Goal: Communication & Community: Answer question/provide support

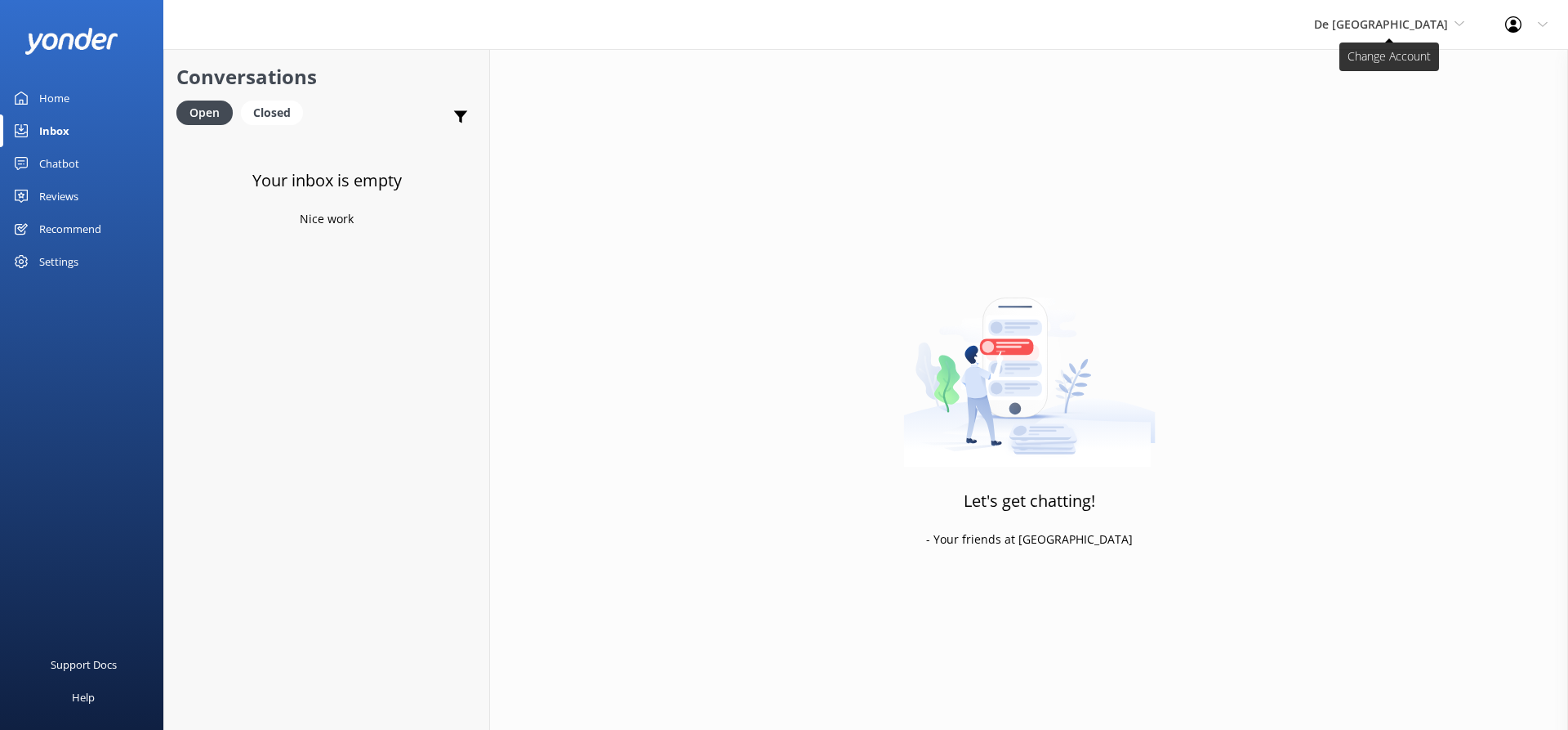
click at [1456, 19] on icon at bounding box center [1459, 24] width 9 height 9
click at [1402, 144] on link "The Captain" at bounding box center [1375, 146] width 163 height 39
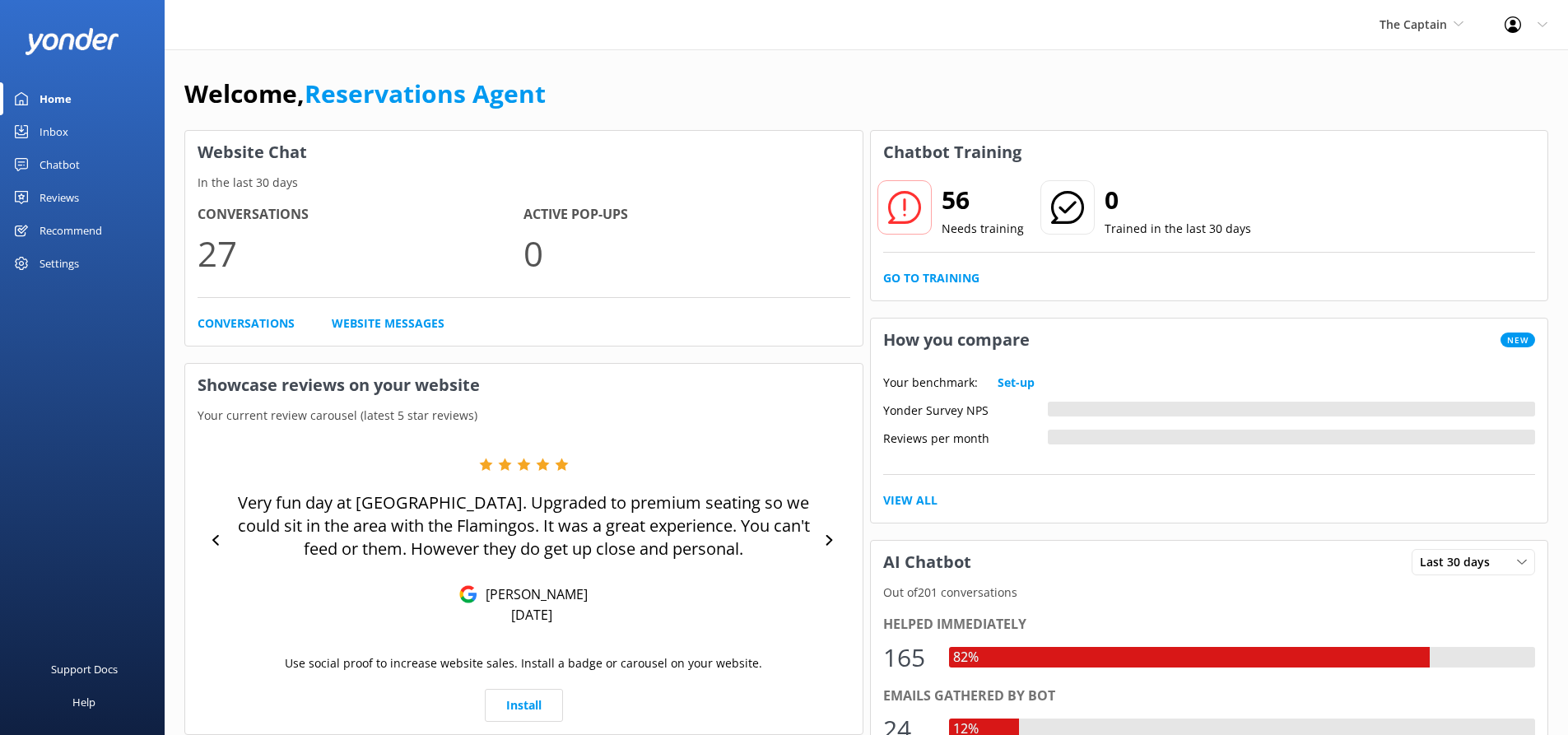
click at [74, 133] on link "Inbox" at bounding box center [82, 132] width 164 height 32
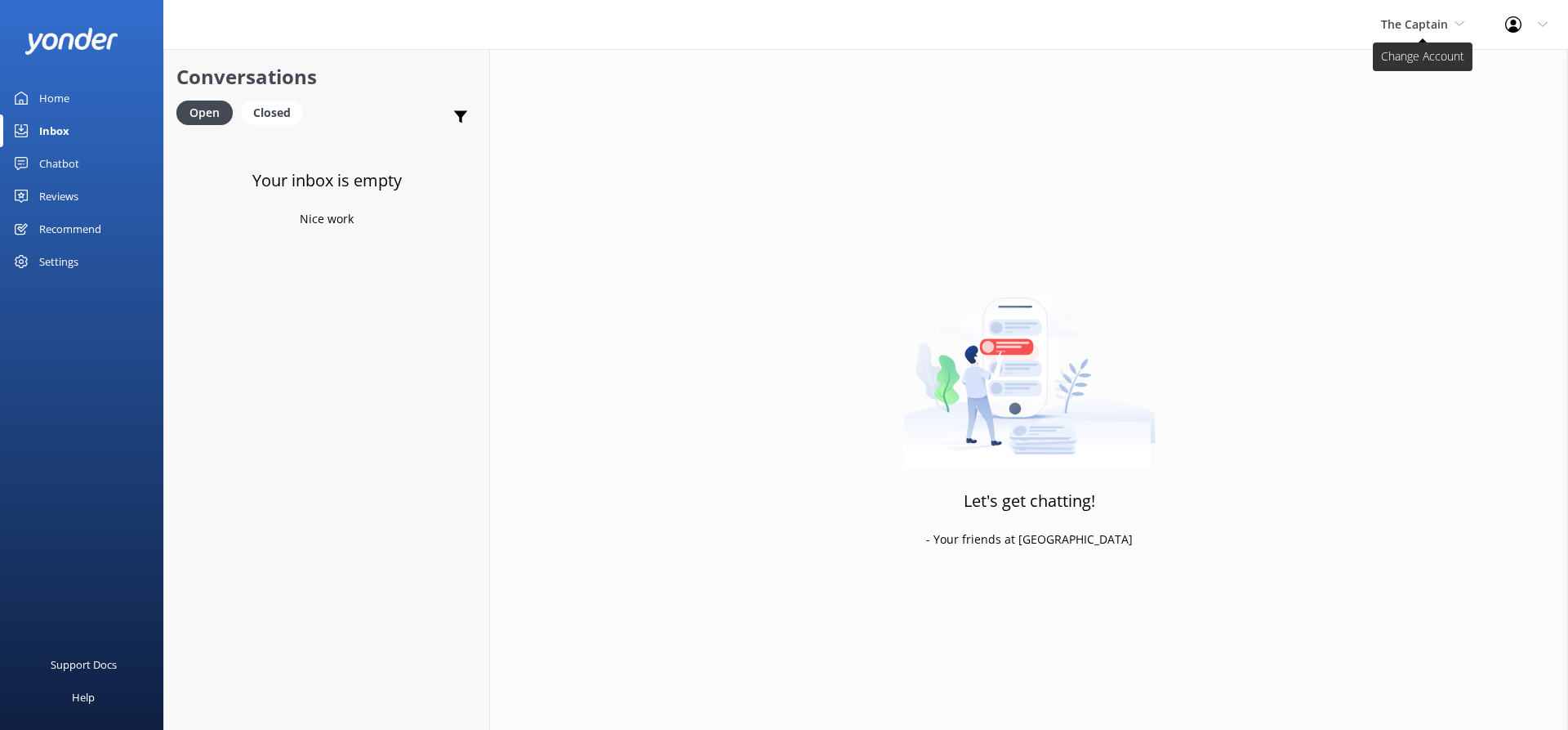
click at [1429, 26] on span "The Captain" at bounding box center [1414, 24] width 67 height 15
click at [1427, 69] on link "De [GEOGRAPHIC_DATA]" at bounding box center [1442, 68] width 163 height 39
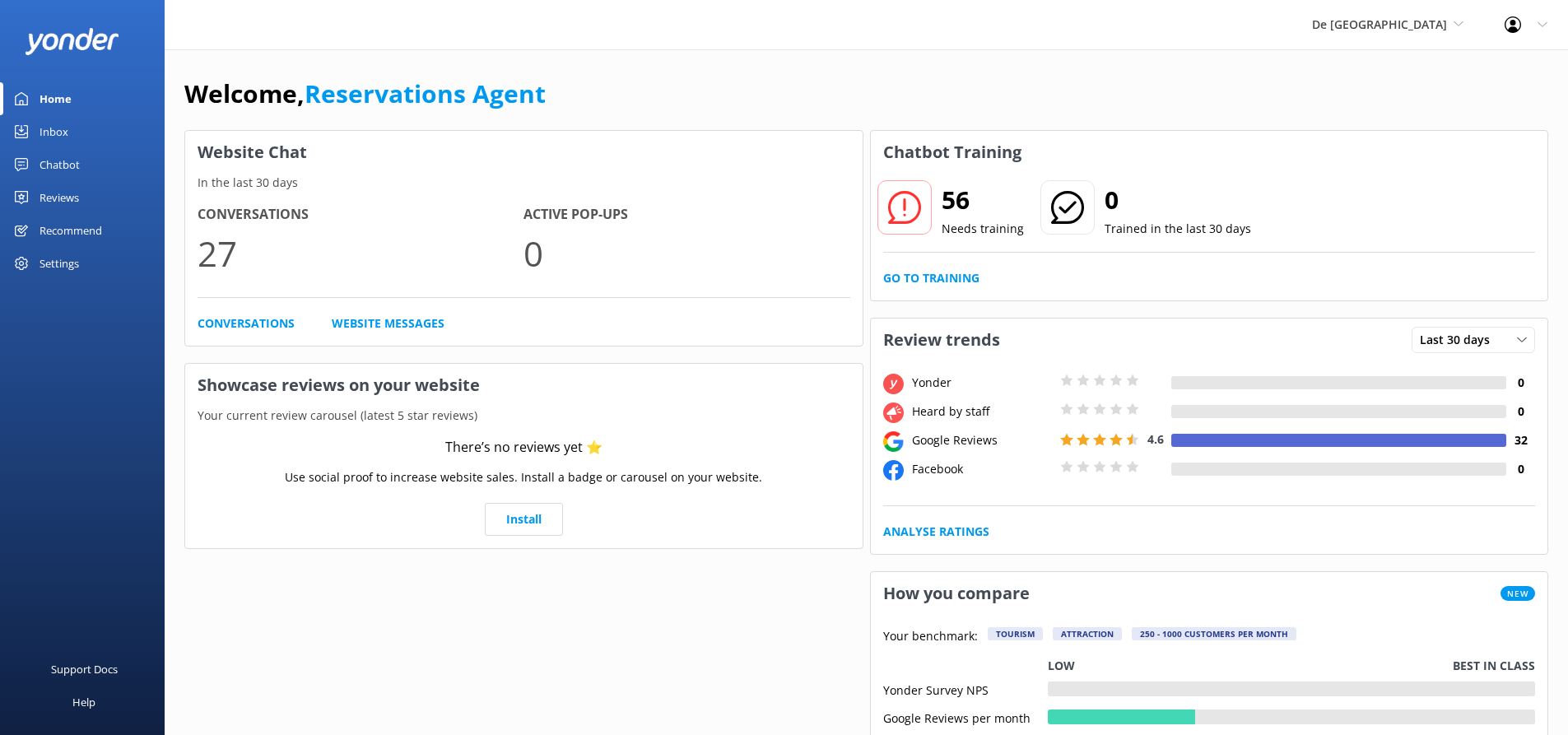
click at [74, 128] on link "Inbox" at bounding box center [82, 132] width 164 height 32
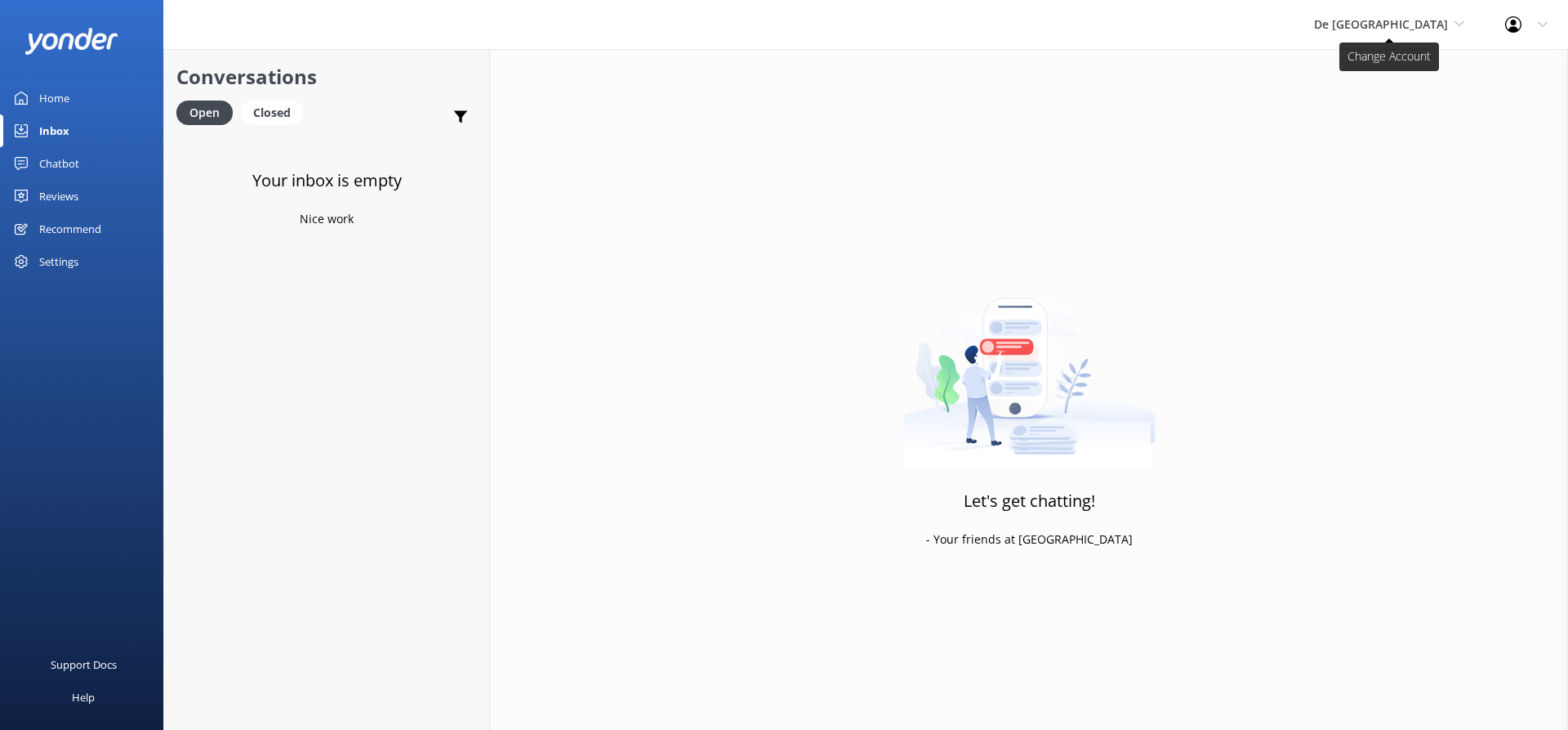
click at [1398, 15] on span "De [GEOGRAPHIC_DATA]" at bounding box center [1389, 24] width 151 height 18
click at [1391, 106] on link "Aruba's Activities Expert" at bounding box center [1375, 107] width 163 height 39
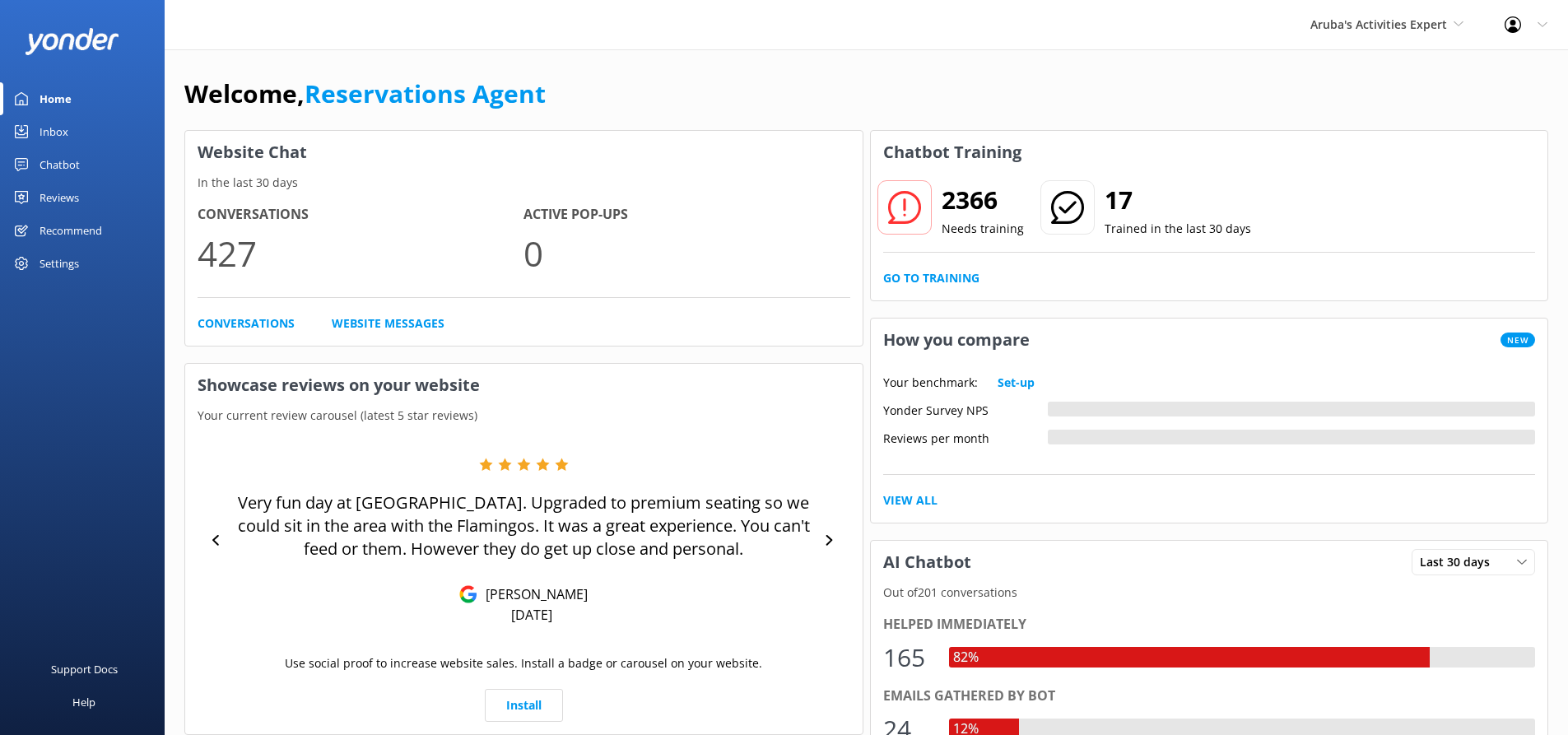
click at [58, 127] on div "Inbox" at bounding box center [53, 132] width 29 height 32
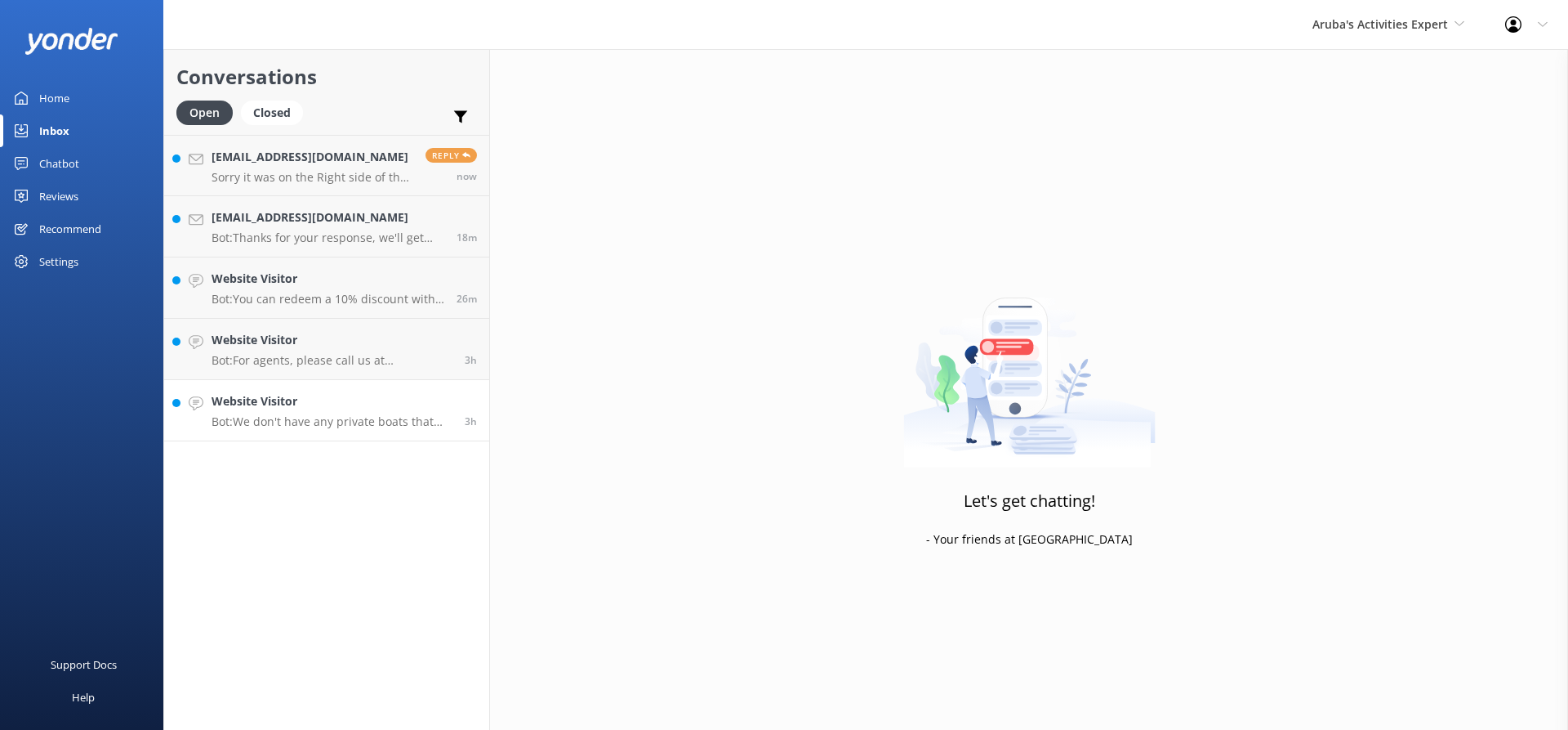
click at [304, 403] on h4 "Website Visitor" at bounding box center [332, 401] width 241 height 18
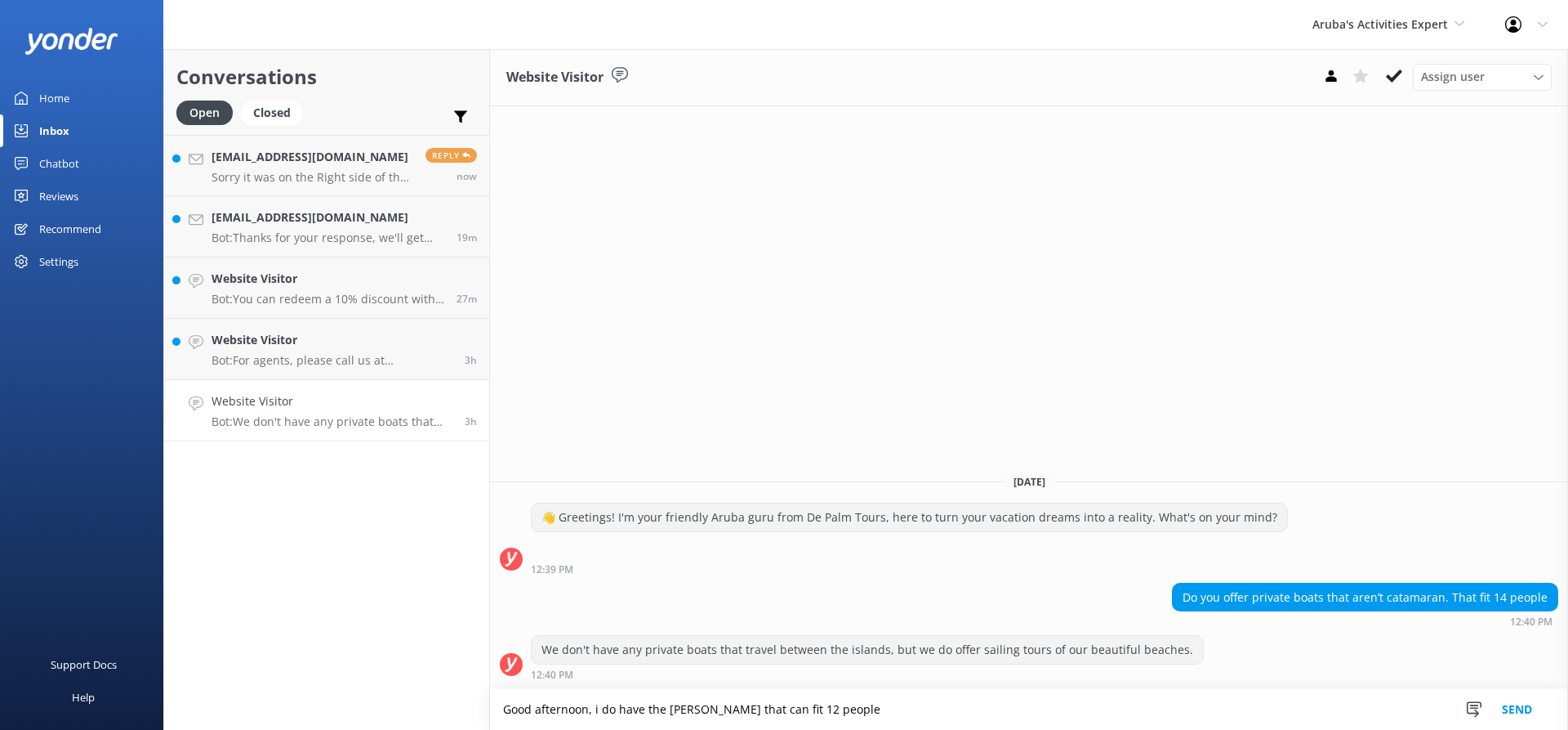
type textarea "Good afternoon, i do have the Fortunata that can fit 12 people"
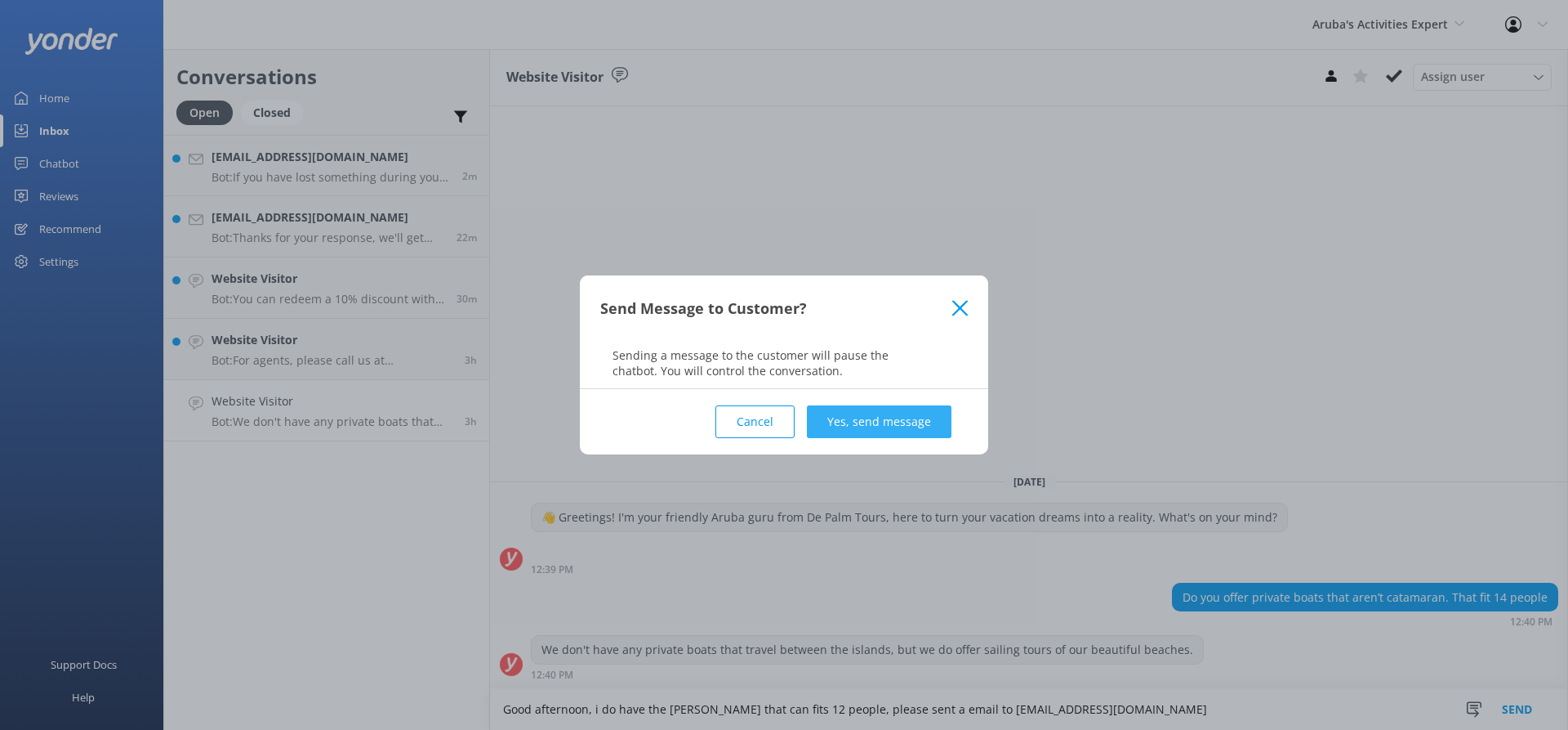
type textarea "Good afternoon, i do have the [PERSON_NAME] that can fits 12 people, please sen…"
click at [890, 417] on button "Yes, send message" at bounding box center [878, 421] width 145 height 32
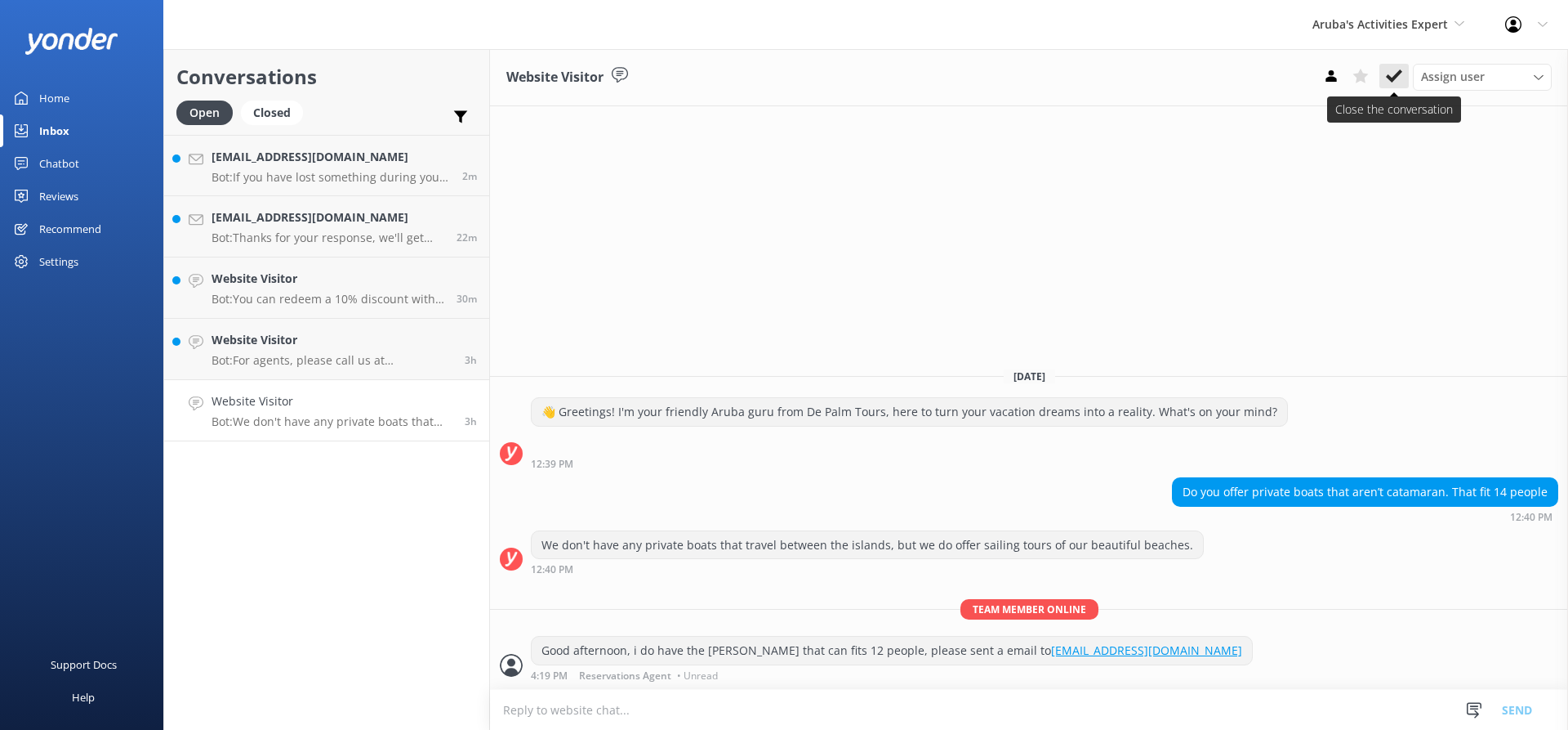
click at [1392, 74] on icon at bounding box center [1393, 76] width 16 height 16
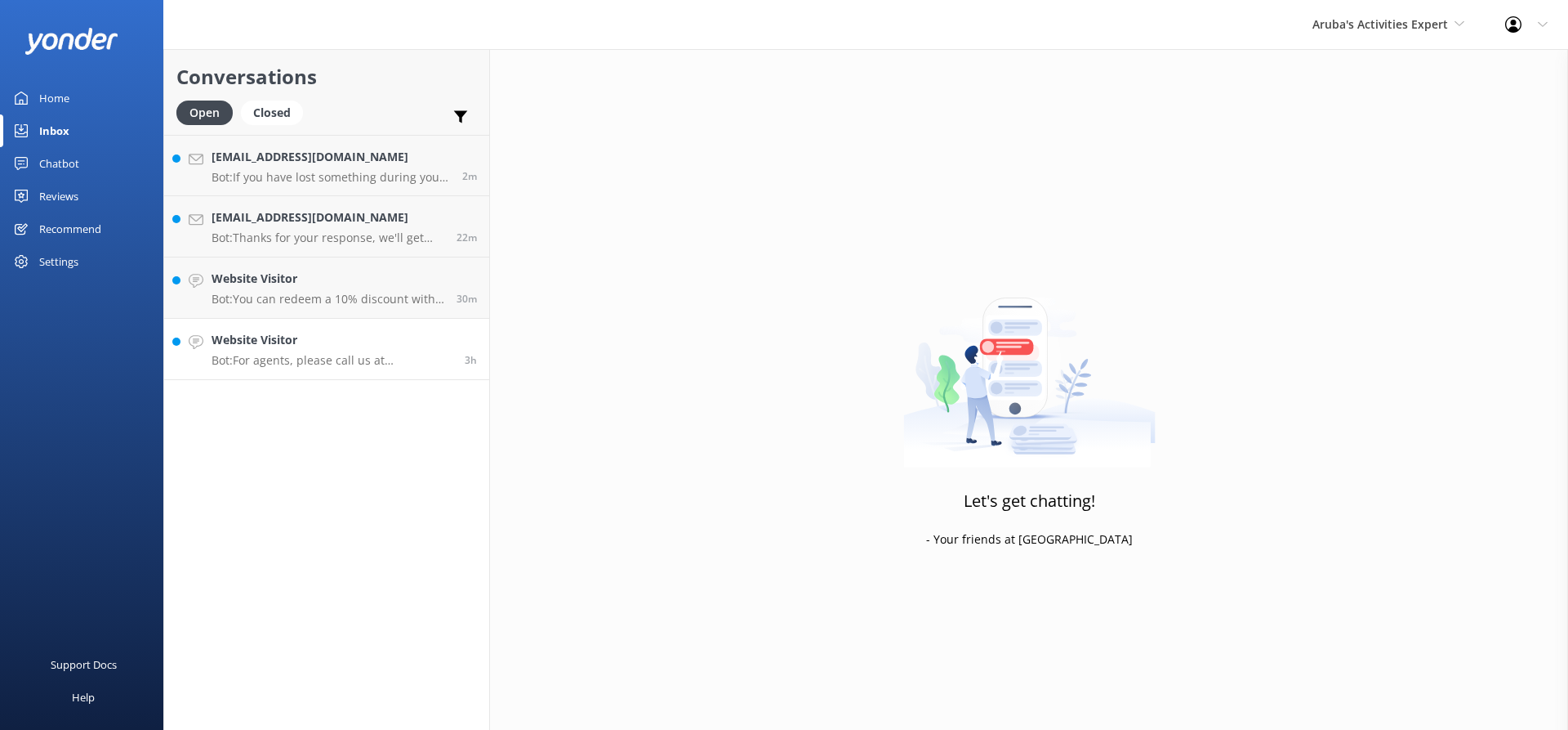
click at [319, 346] on h4 "Website Visitor" at bounding box center [332, 339] width 241 height 18
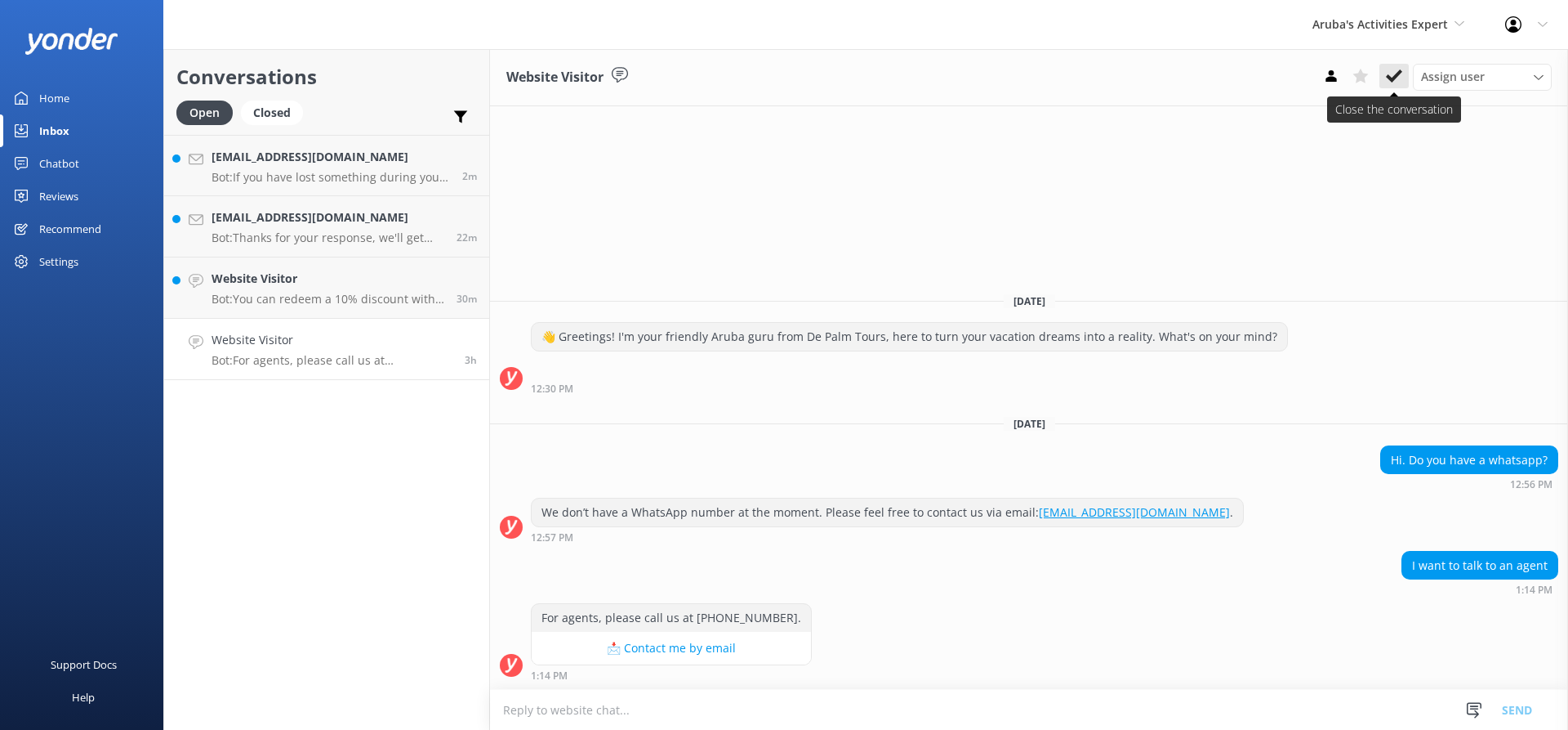
click at [1391, 76] on icon at bounding box center [1393, 76] width 16 height 16
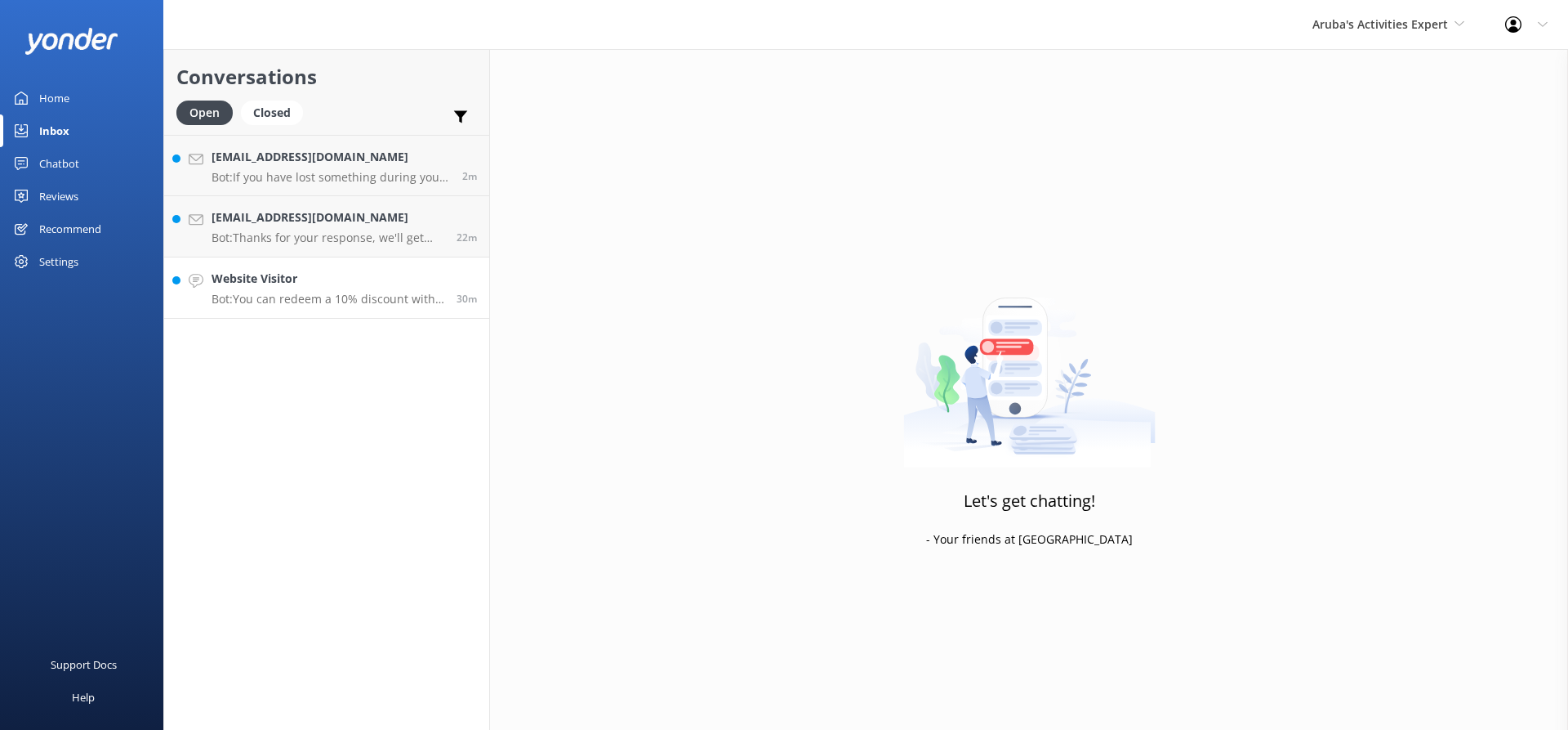
click at [333, 283] on h4 "Website Visitor" at bounding box center [328, 278] width 233 height 18
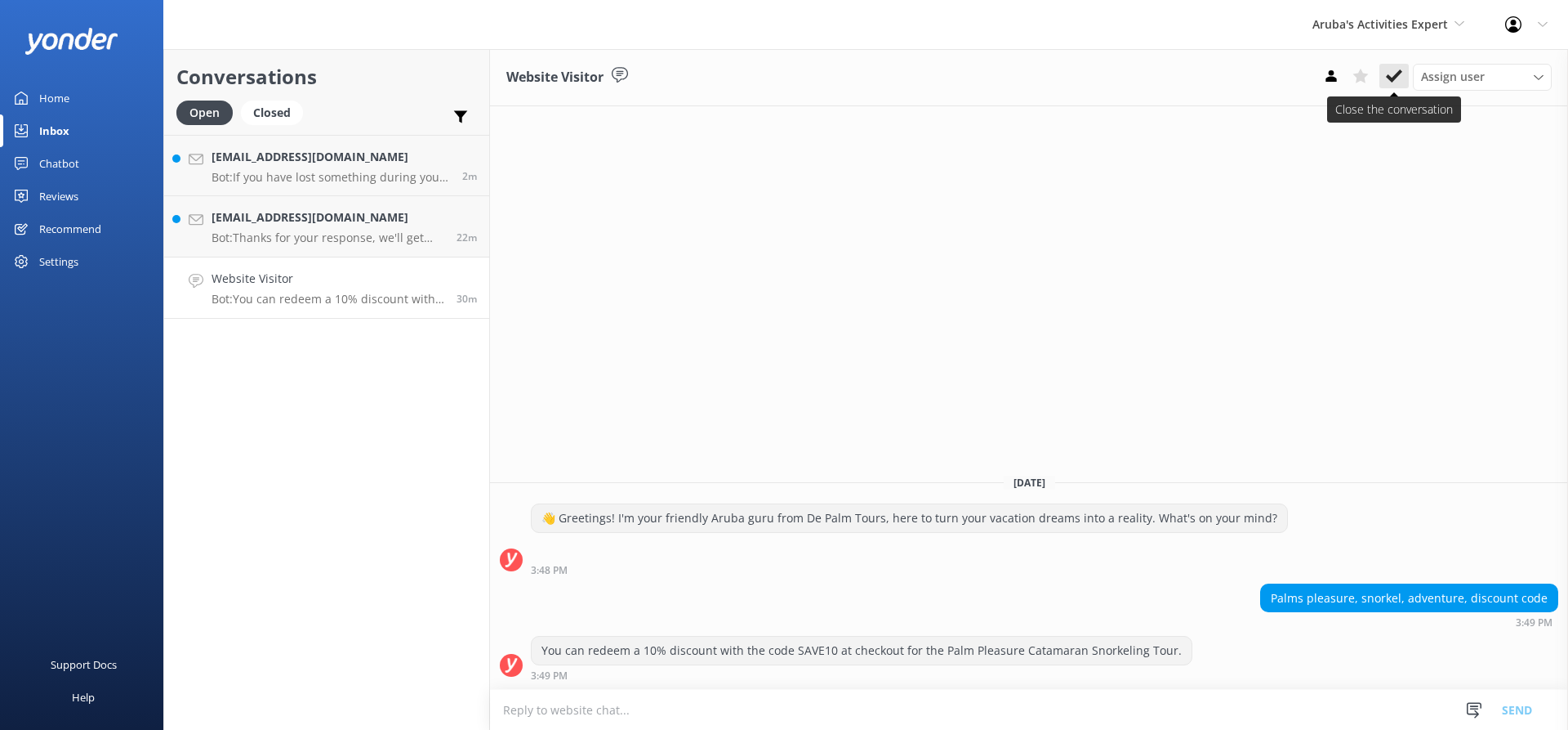
click at [1390, 73] on icon at bounding box center [1393, 76] width 16 height 16
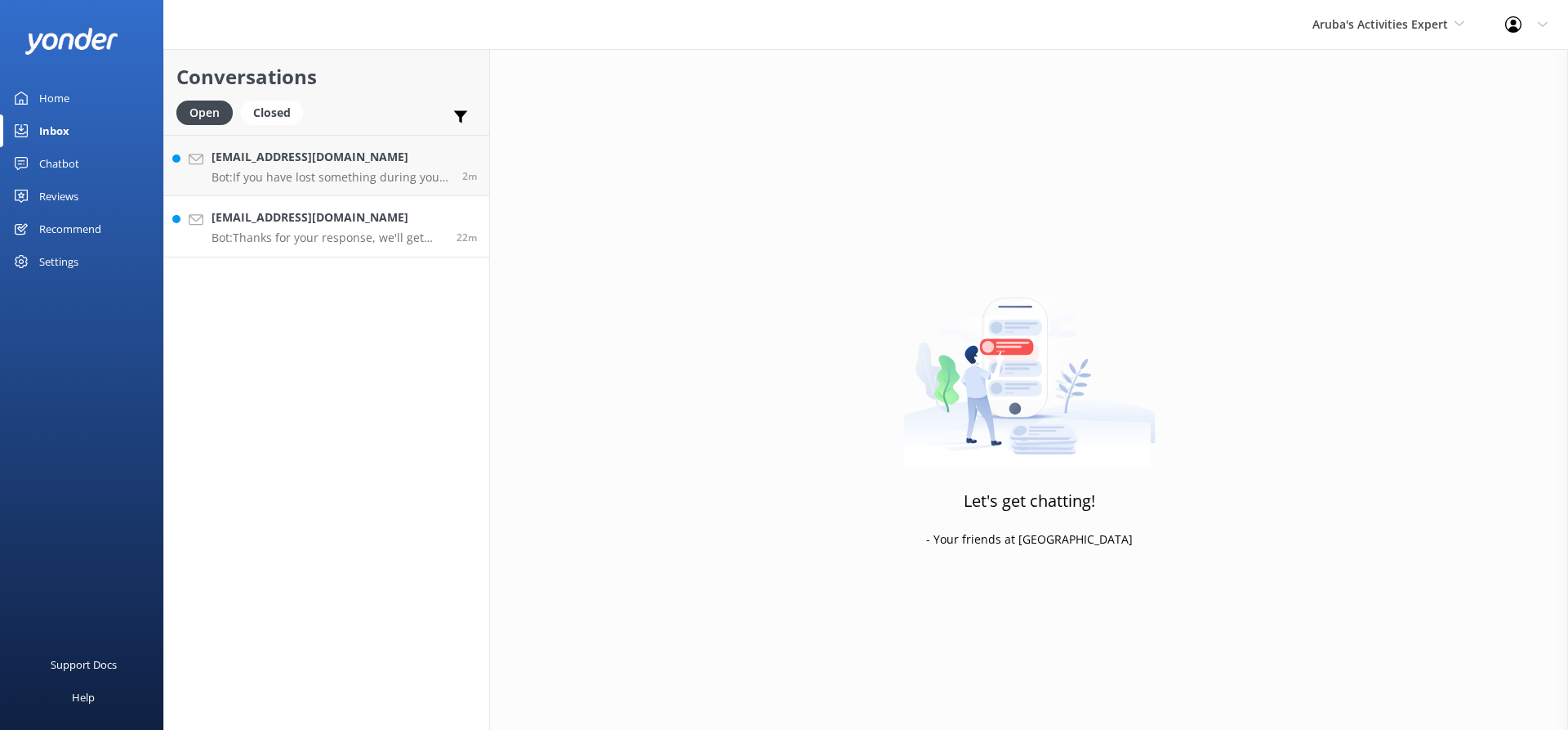
click at [256, 240] on p "Bot: Thanks for your response, we'll get back to you as soon as we can during o…" at bounding box center [328, 238] width 233 height 15
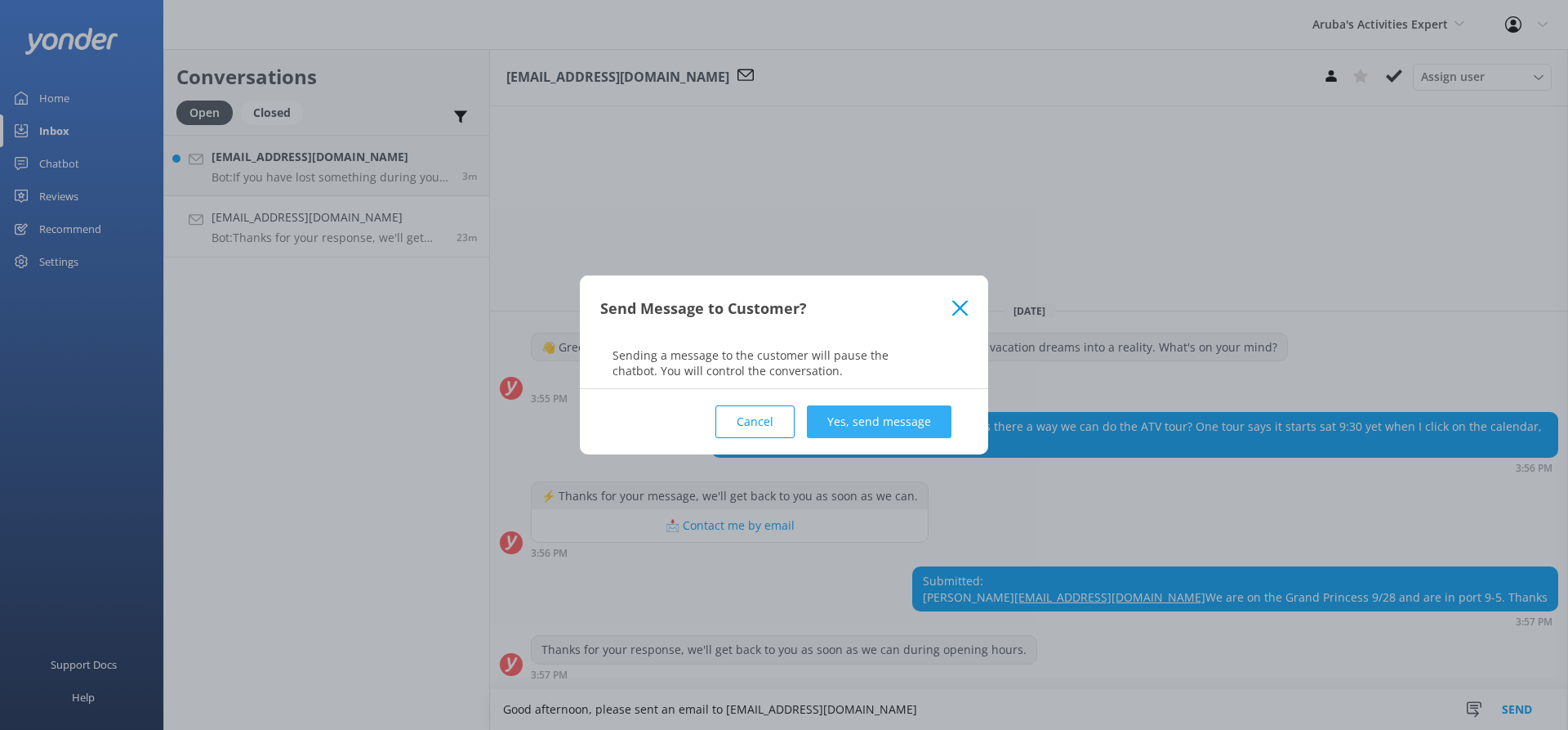
type textarea "Good afternoon, please sent an email to [EMAIL_ADDRESS][DOMAIN_NAME]"
click at [901, 429] on button "Yes, send message" at bounding box center [878, 421] width 145 height 32
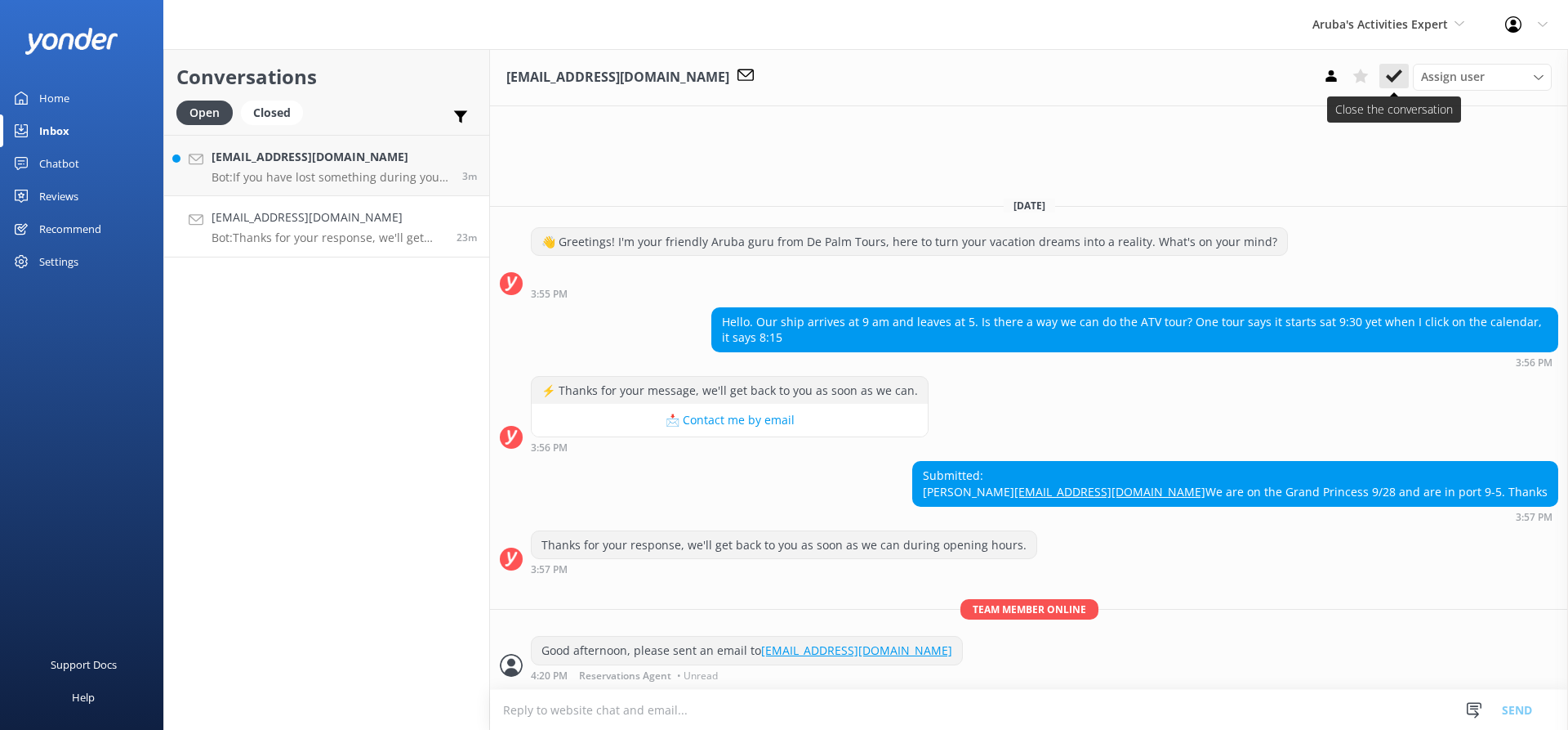
click at [1397, 80] on icon at bounding box center [1393, 76] width 16 height 16
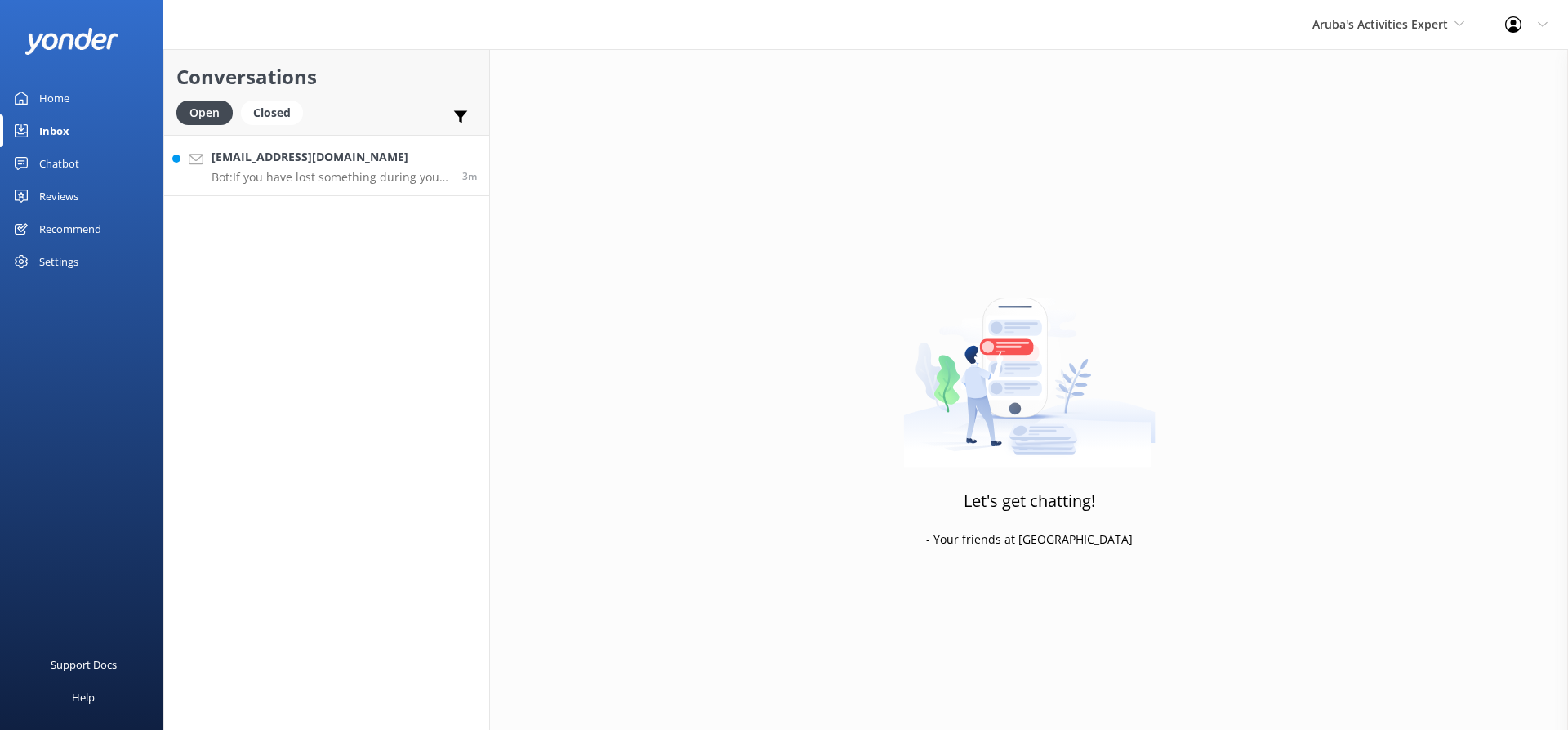
click at [345, 158] on h4 "[EMAIL_ADDRESS][DOMAIN_NAME]" at bounding box center [331, 156] width 239 height 18
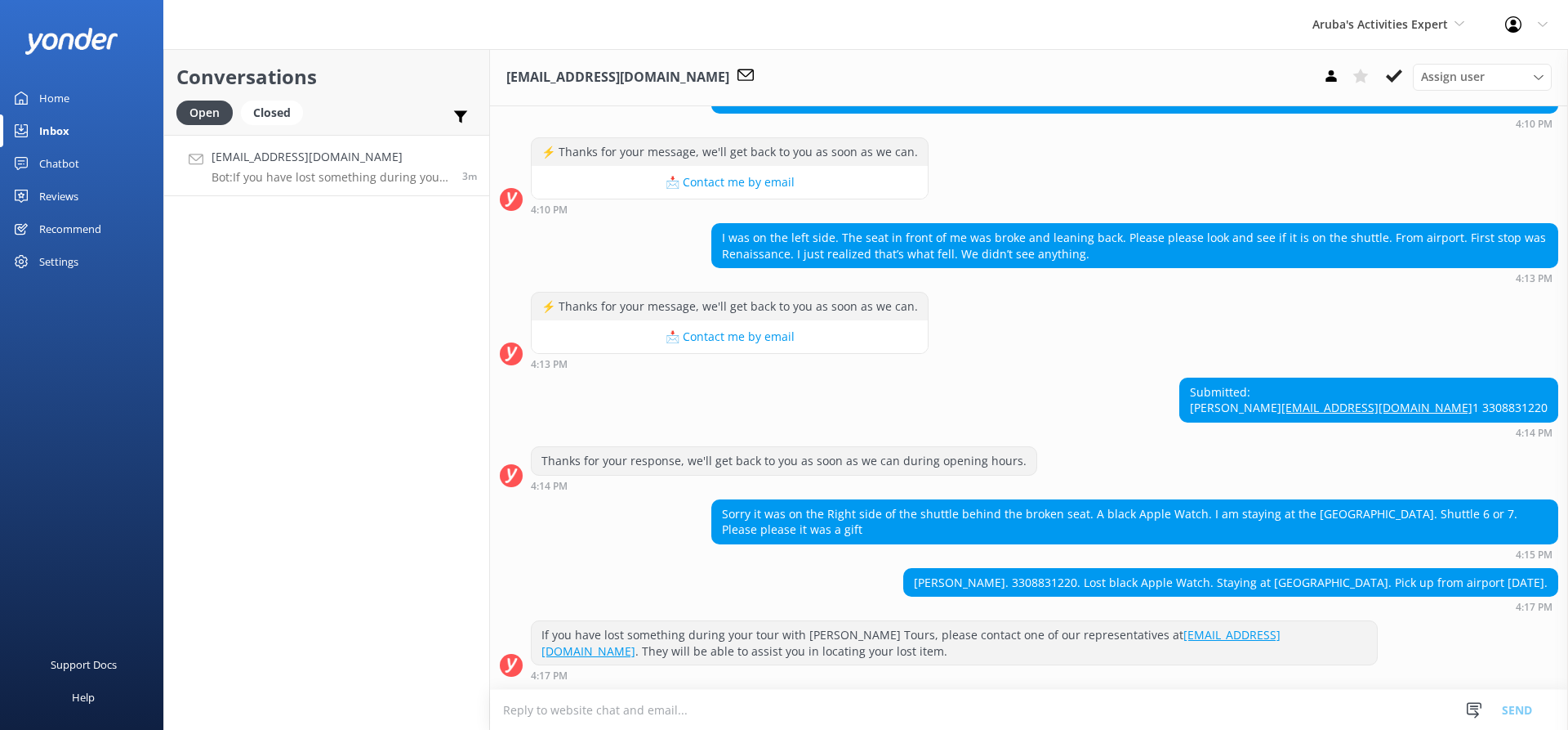
scroll to position [192, 0]
drag, startPoint x: 1059, startPoint y: 580, endPoint x: 996, endPoint y: 582, distance: 63.0
click at [996, 582] on div "[PERSON_NAME]. 3308831220. Lost black Apple Watch. Staying at [GEOGRAPHIC_DATA]…" at bounding box center [1230, 582] width 653 height 27
copy div "3308831220"
click at [633, 715] on textarea at bounding box center [1029, 709] width 1078 height 40
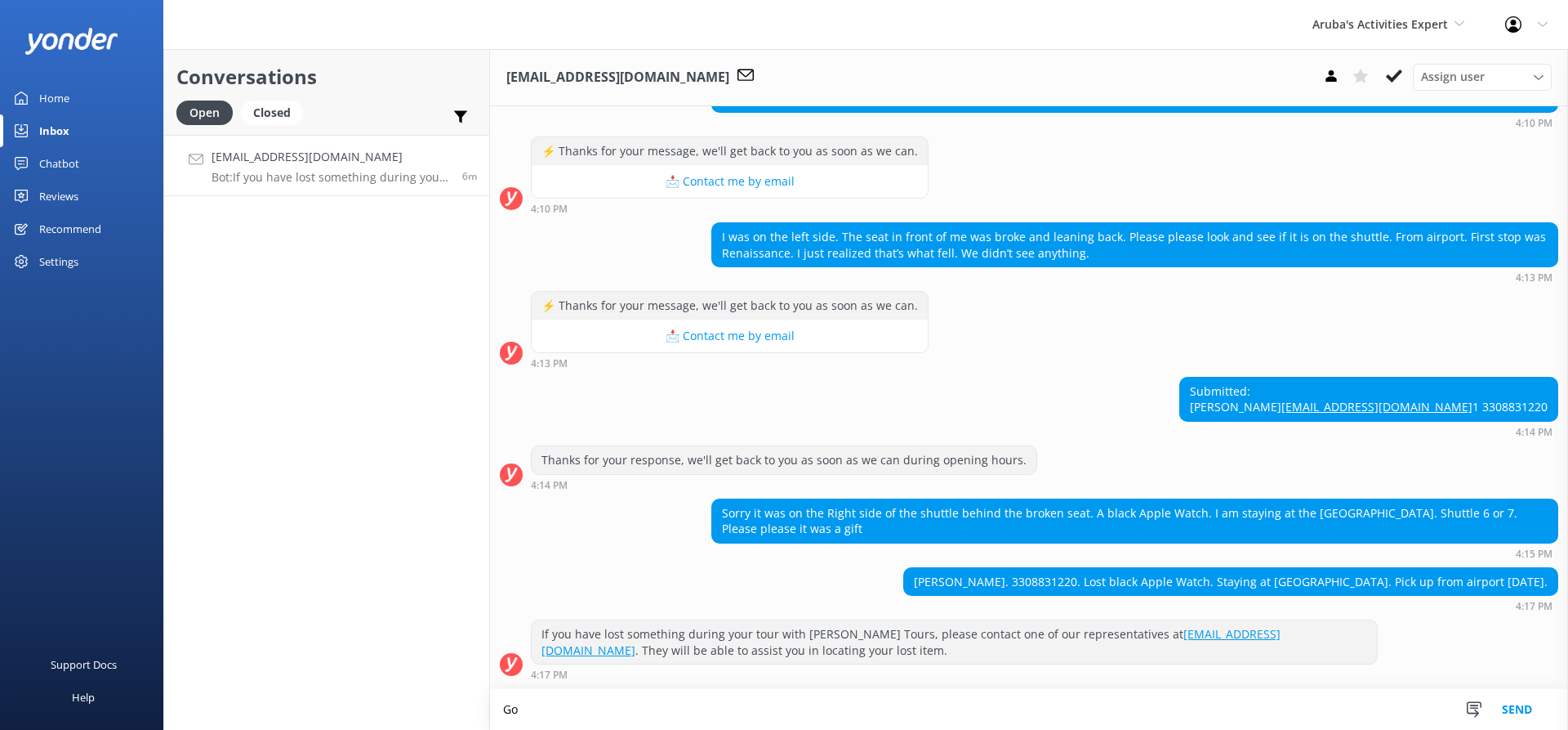
scroll to position [193, 0]
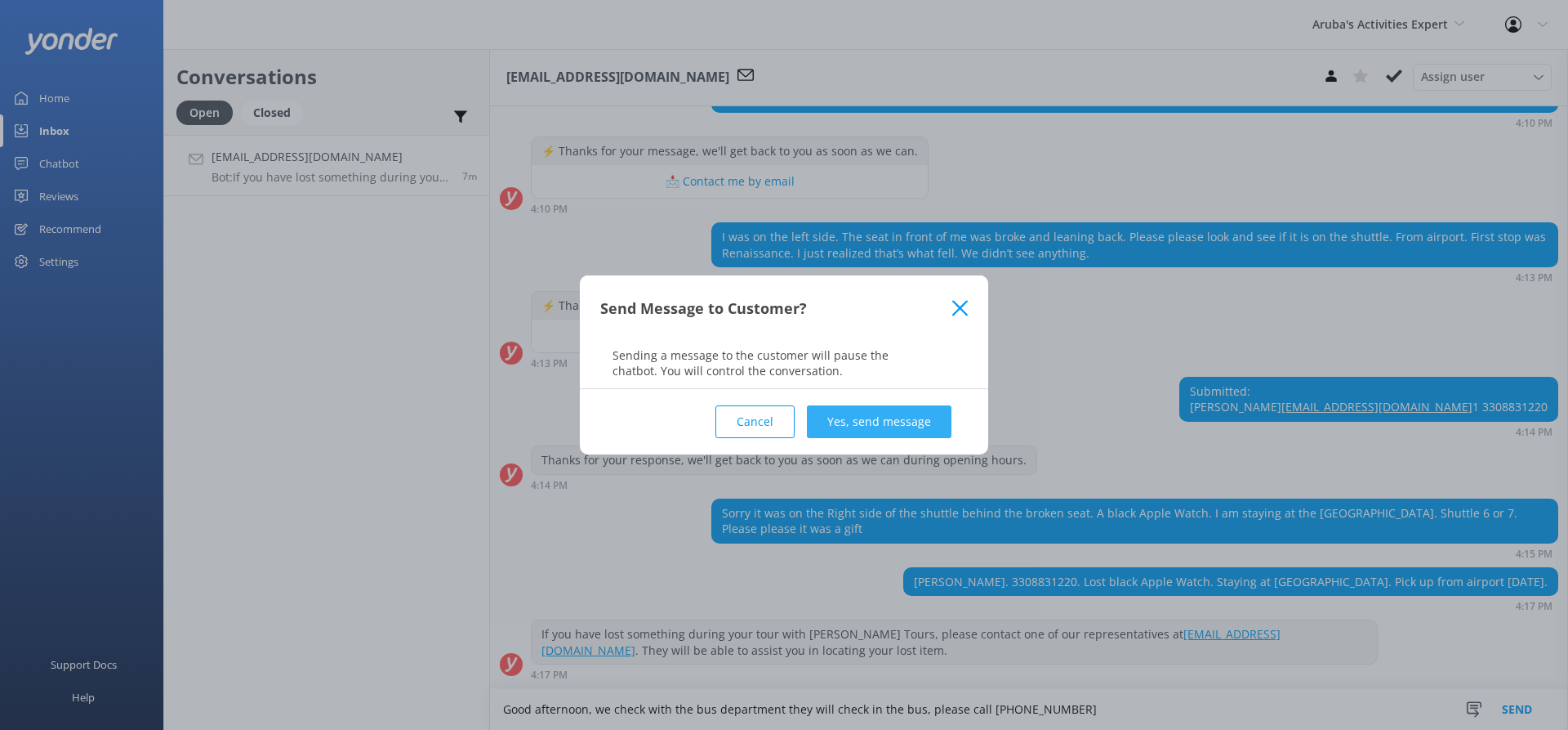
type textarea "Good afternoon, we check with the bus department they will check in the bus, pl…"
click at [898, 417] on button "Yes, send message" at bounding box center [878, 421] width 145 height 32
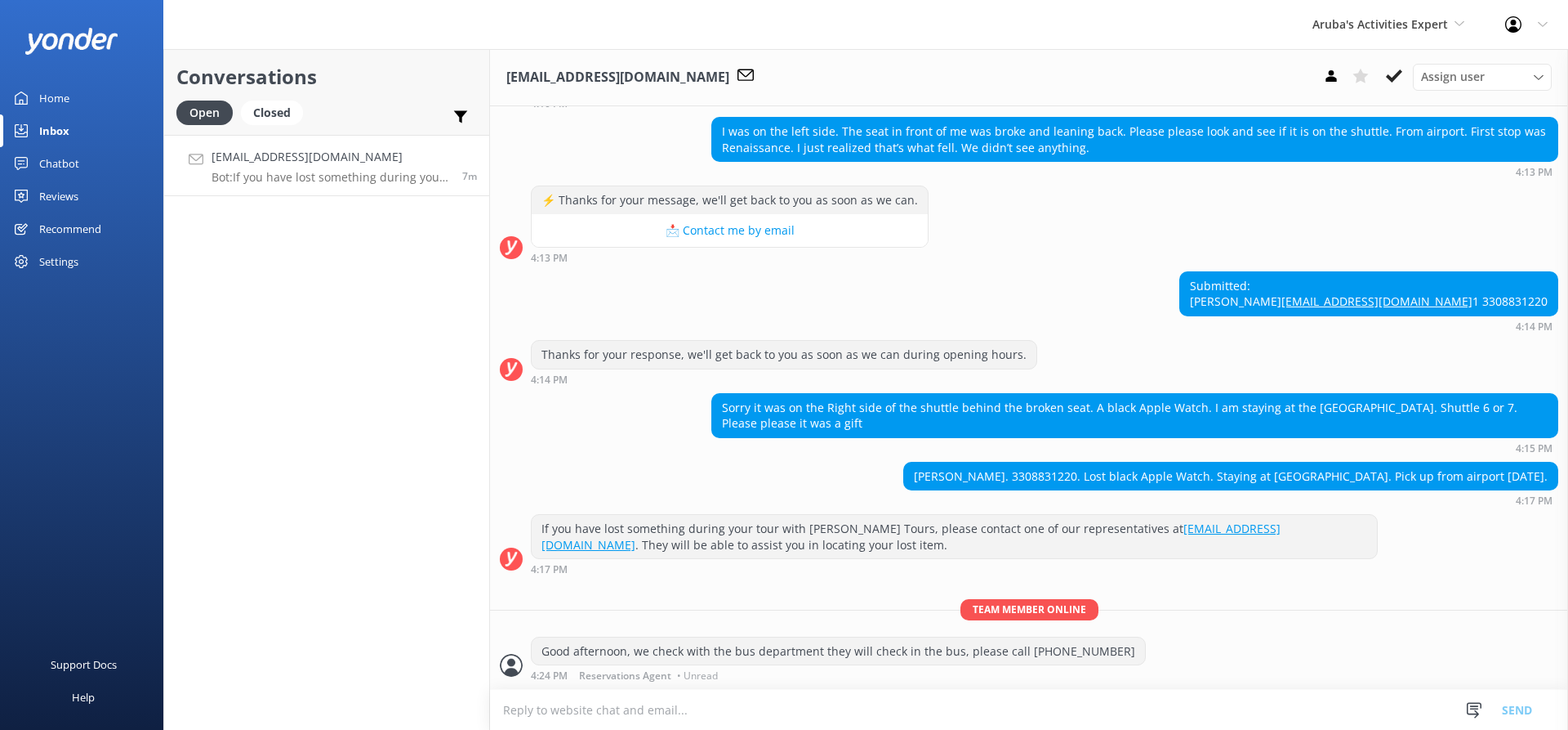
scroll to position [299, 0]
click at [1402, 74] on button at bounding box center [1394, 76] width 29 height 25
